Goal: Information Seeking & Learning: Learn about a topic

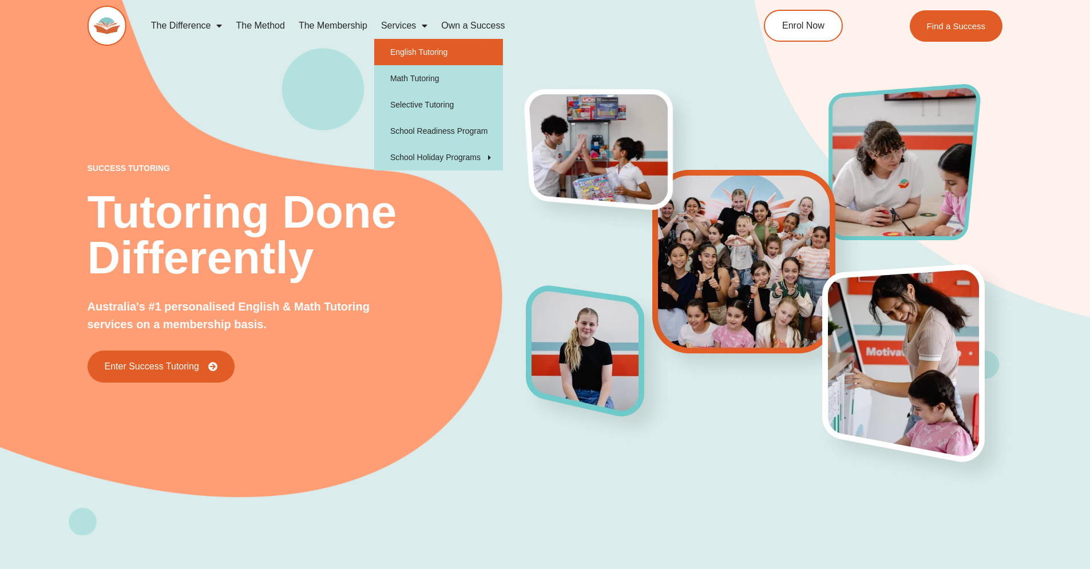
click at [419, 50] on link "English Tutoring" at bounding box center [438, 52] width 129 height 26
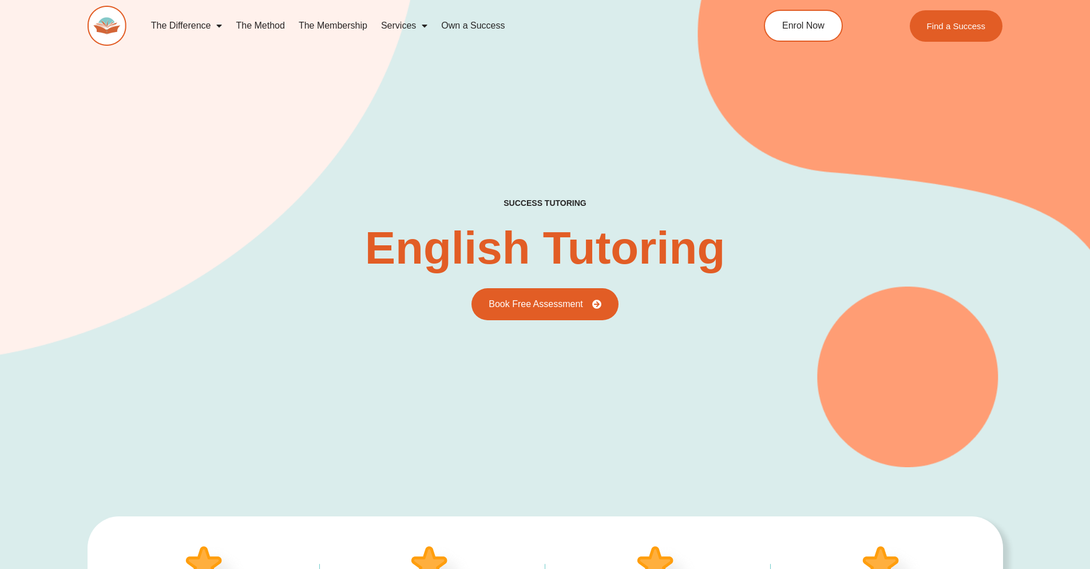
click at [270, 29] on link "The Method" at bounding box center [260, 26] width 62 height 26
